Goal: Navigation & Orientation: Find specific page/section

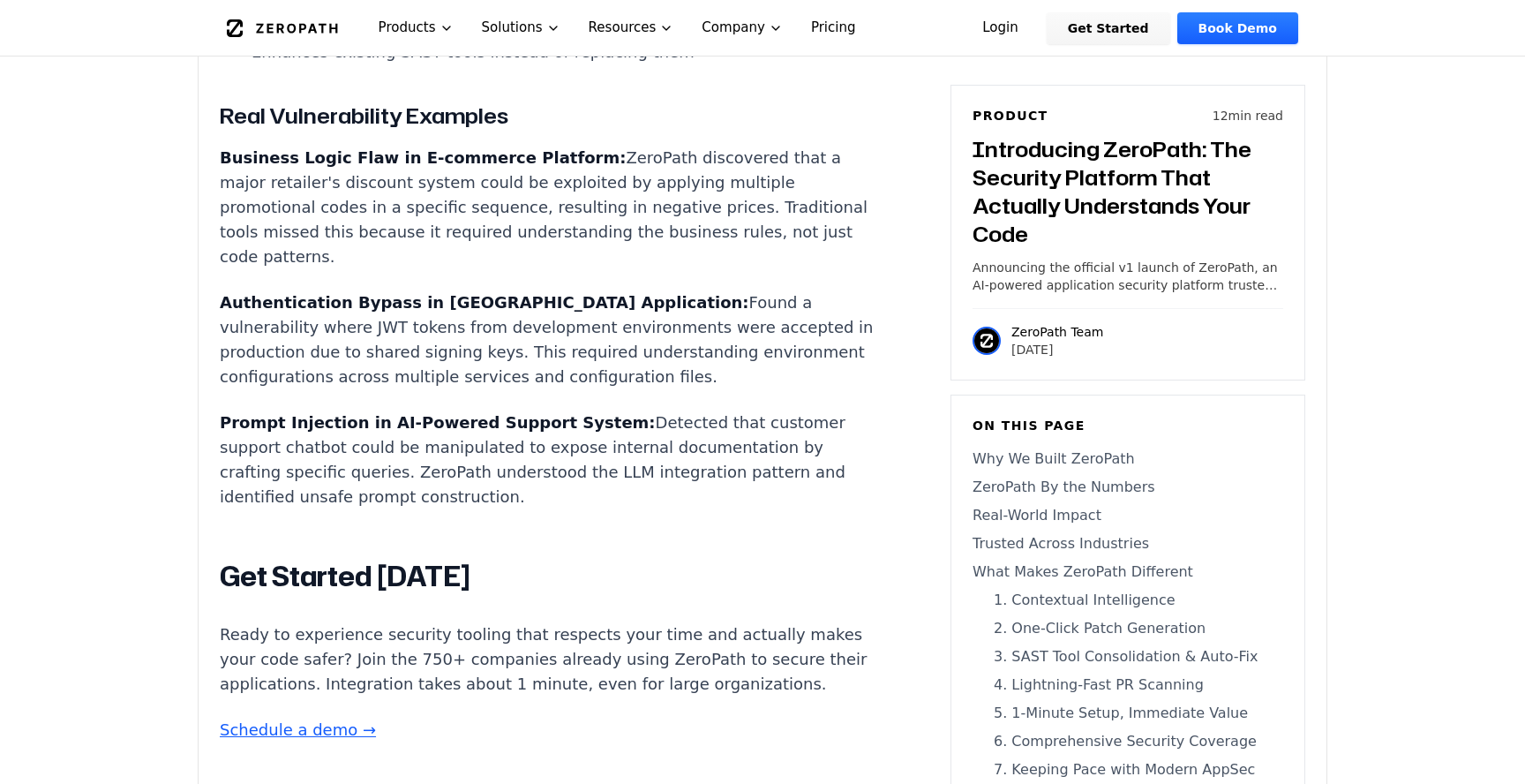
scroll to position [15163, 0]
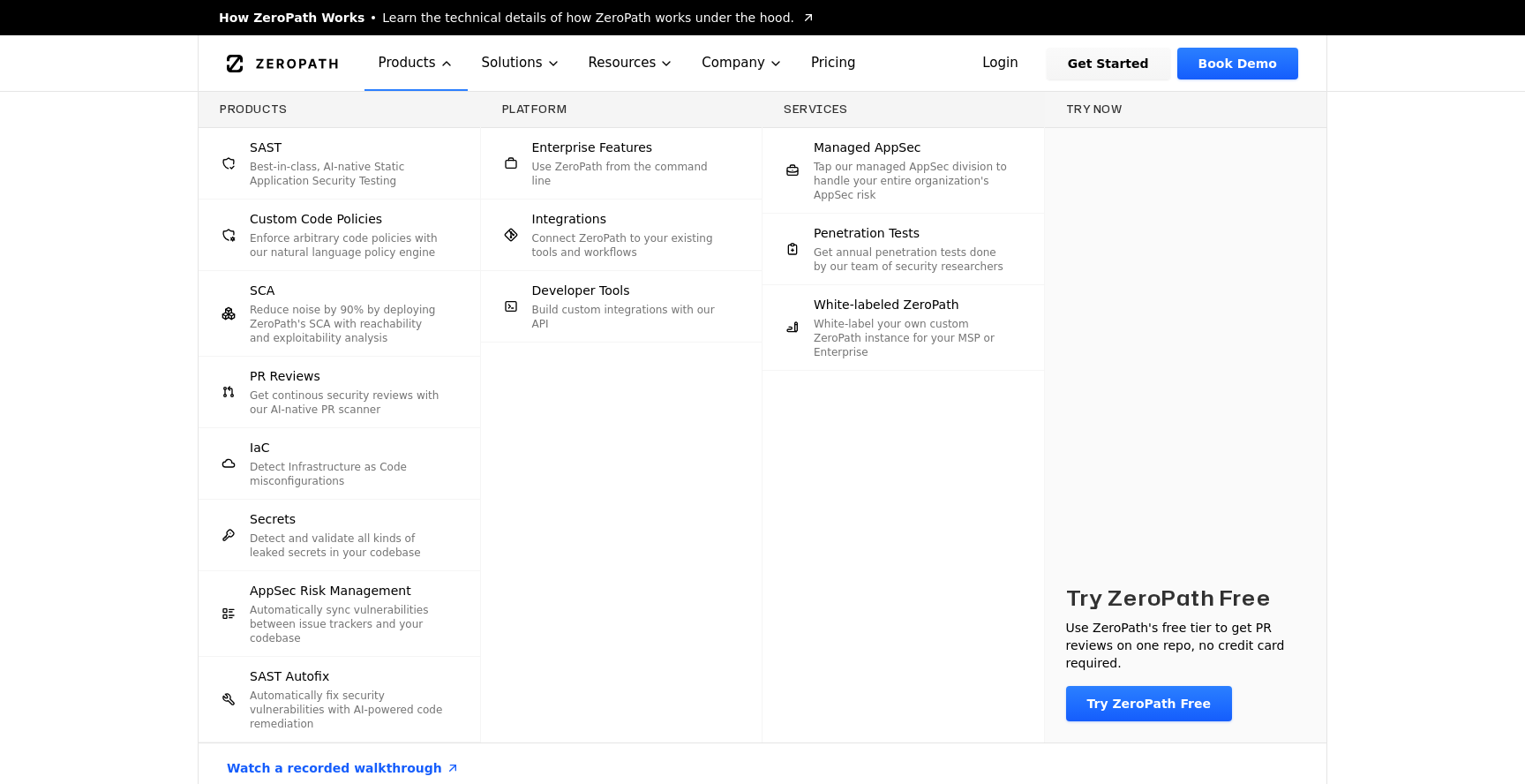
click at [165, 346] on div "Products SAST Best-in-class, AI-native Static Application Security Testing Cust…" at bounding box center [762, 442] width 1525 height 701
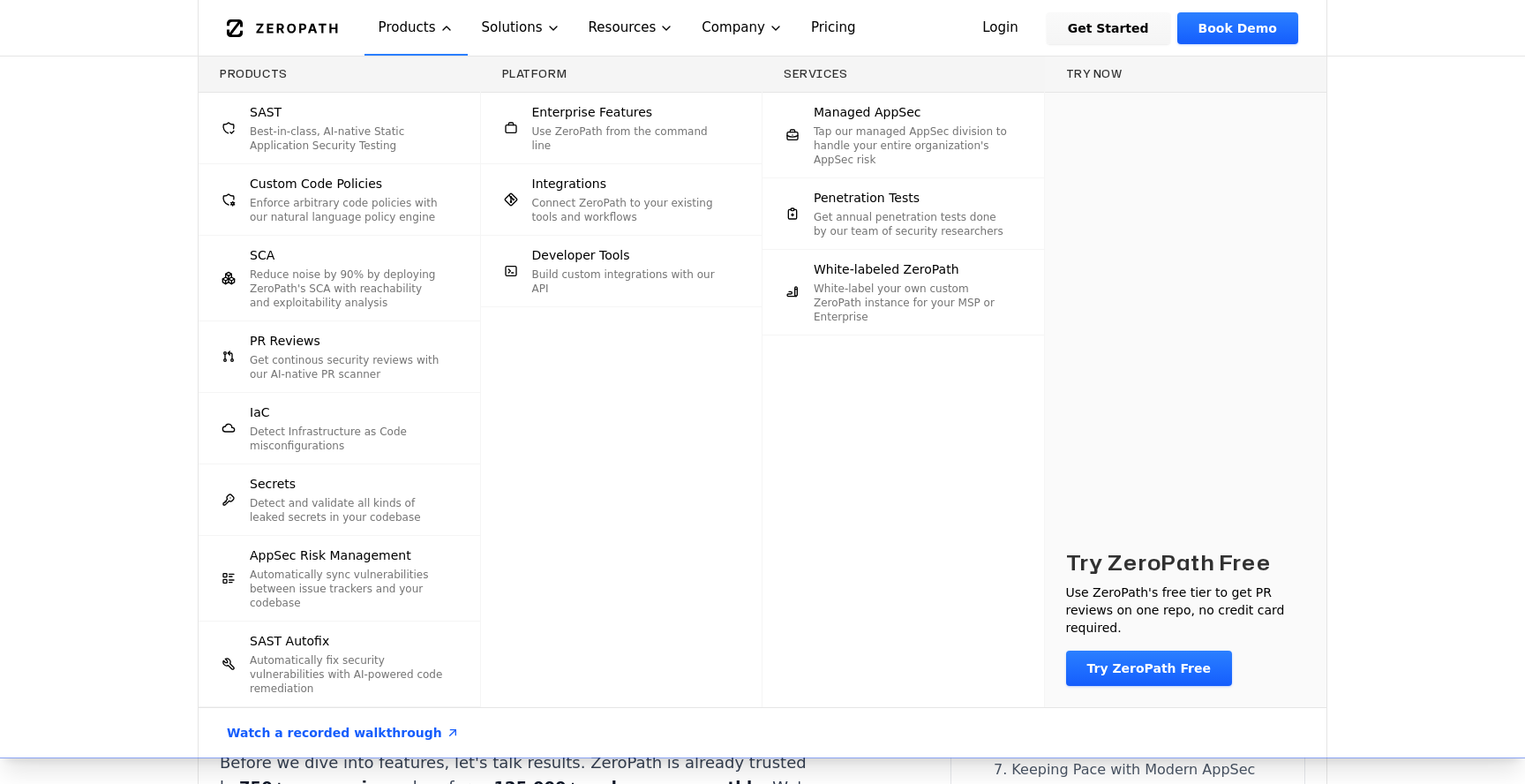
scroll to position [1307, 0]
